Goal: Task Accomplishment & Management: Manage account settings

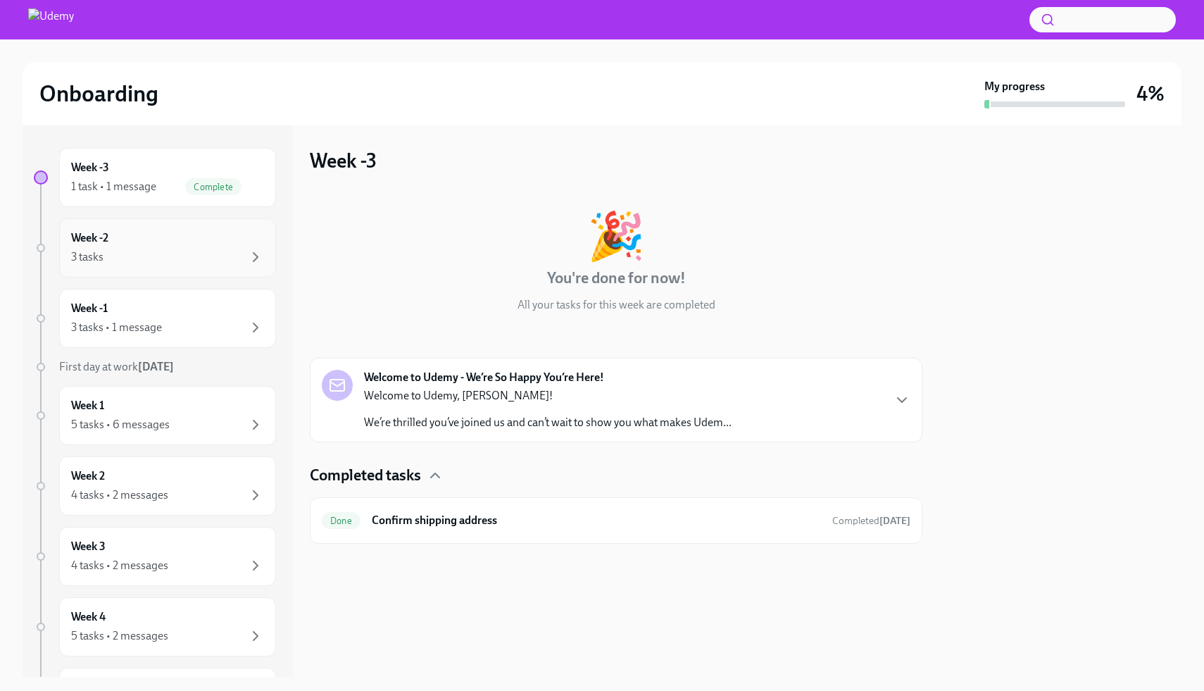
click at [180, 264] on div "3 tasks" at bounding box center [167, 257] width 193 height 17
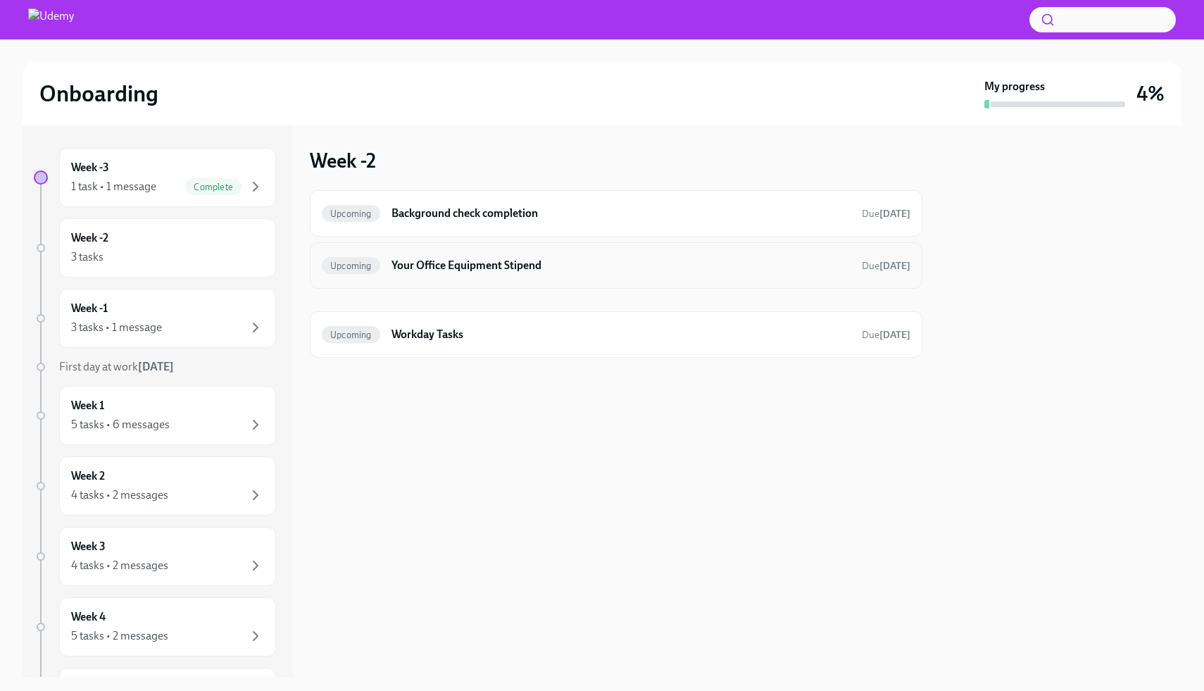
click at [597, 260] on h6 "Your Office Equipment Stipend" at bounding box center [621, 265] width 459 height 15
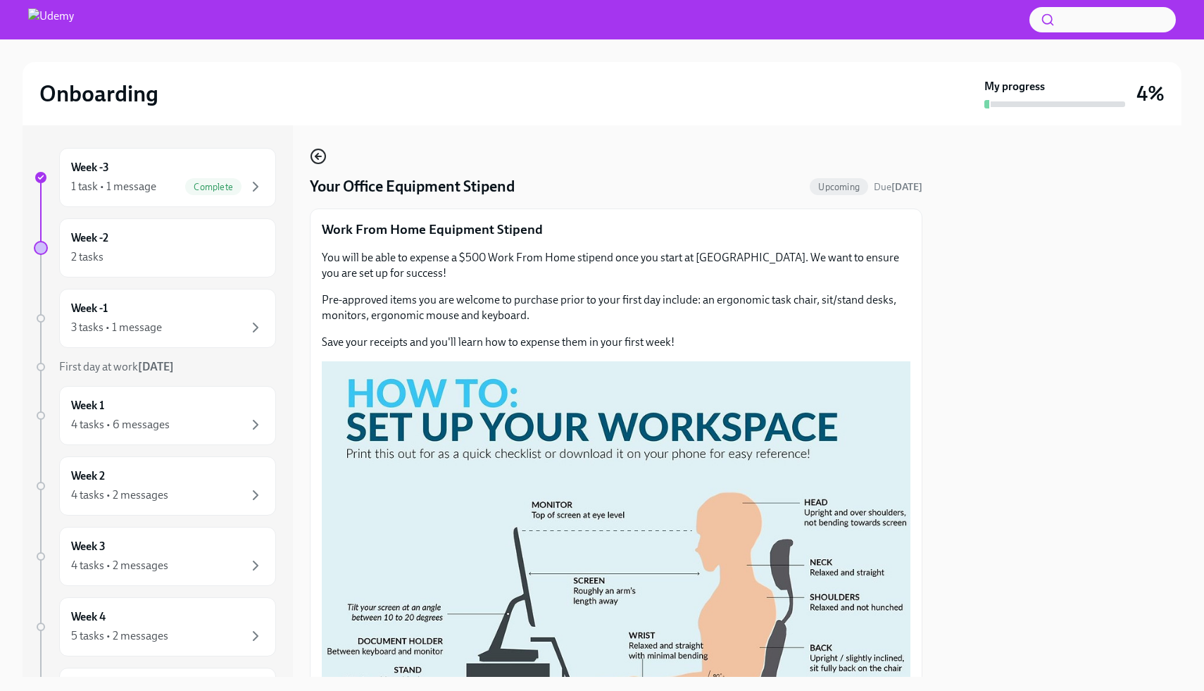
click at [313, 156] on icon "button" at bounding box center [318, 156] width 17 height 17
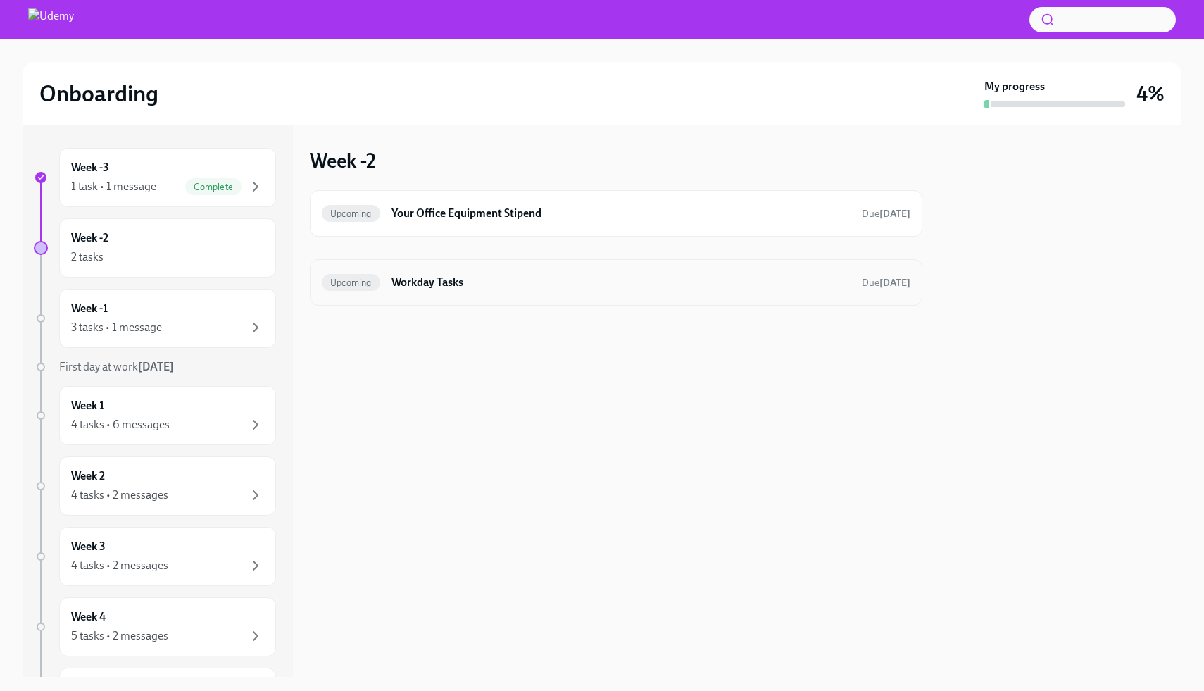
click at [508, 275] on h6 "Workday Tasks" at bounding box center [621, 282] width 459 height 15
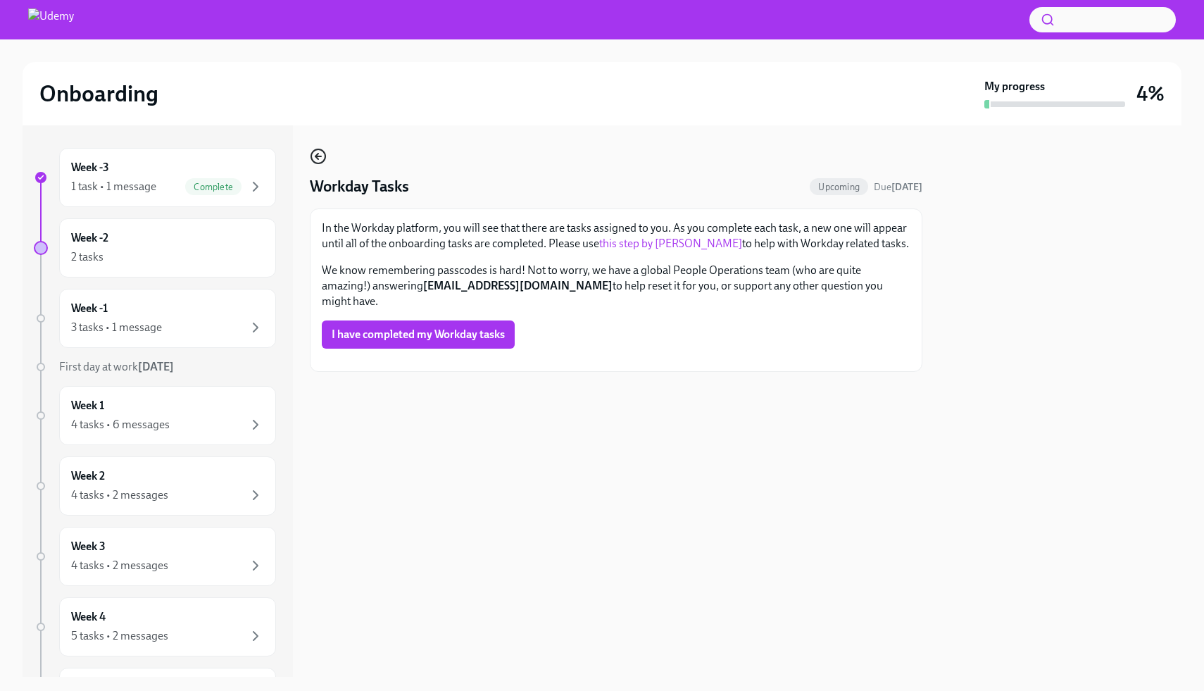
click at [318, 156] on icon "button" at bounding box center [319, 156] width 6 height 0
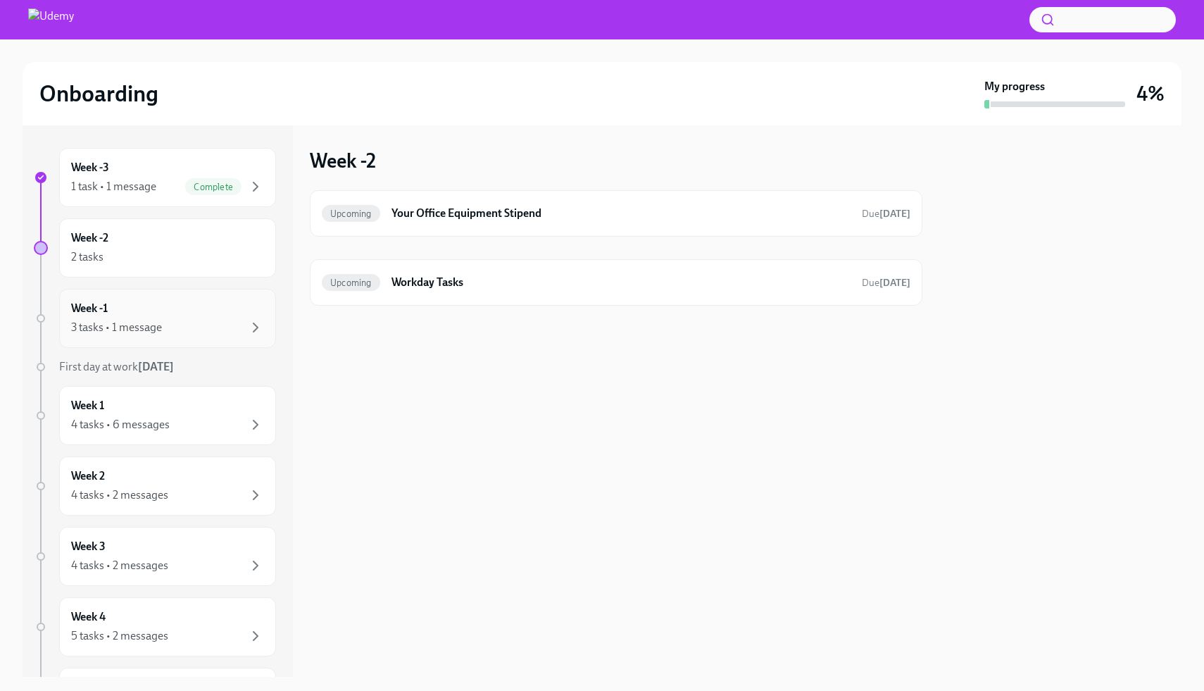
click at [211, 321] on div "3 tasks • 1 message" at bounding box center [167, 327] width 193 height 17
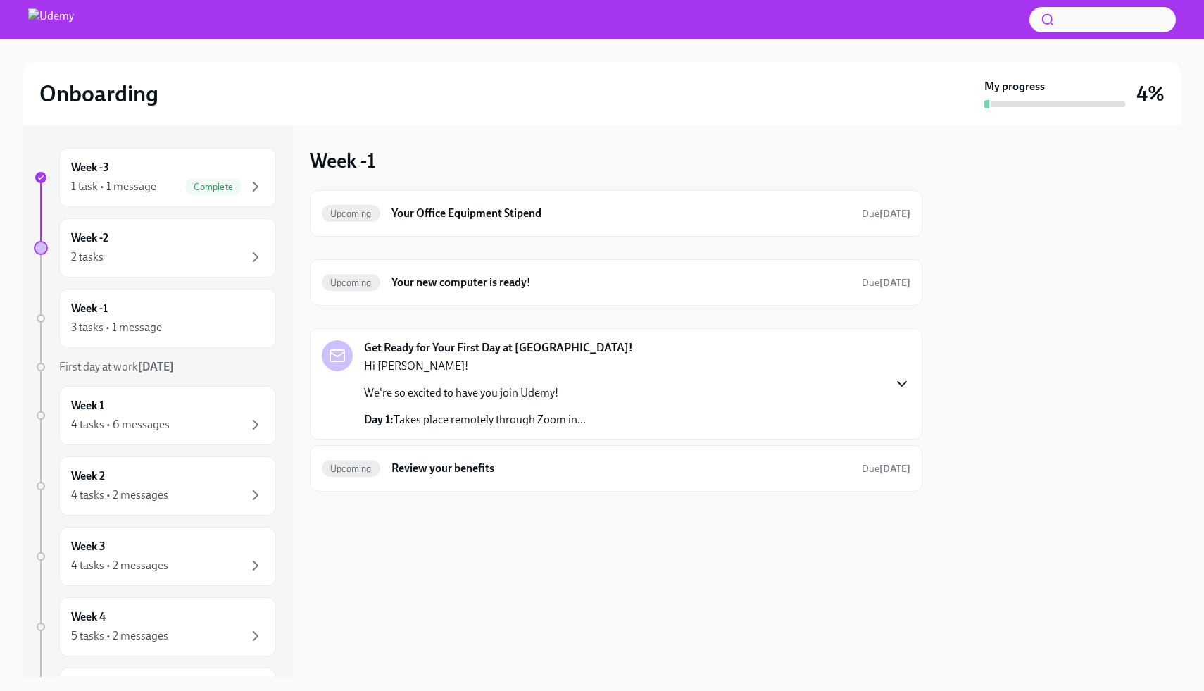
click at [897, 385] on icon "button" at bounding box center [902, 383] width 17 height 17
